Goal: Transaction & Acquisition: Purchase product/service

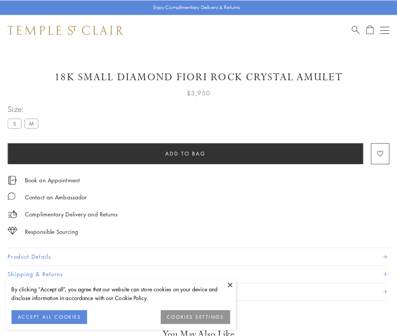
scroll to position [7, 0]
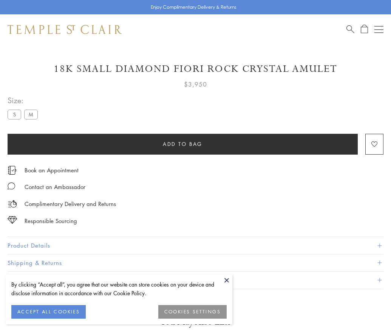
click at [183, 144] on span "Add to bag" at bounding box center [183, 144] width 40 height 8
